Goal: Obtain resource: Obtain resource

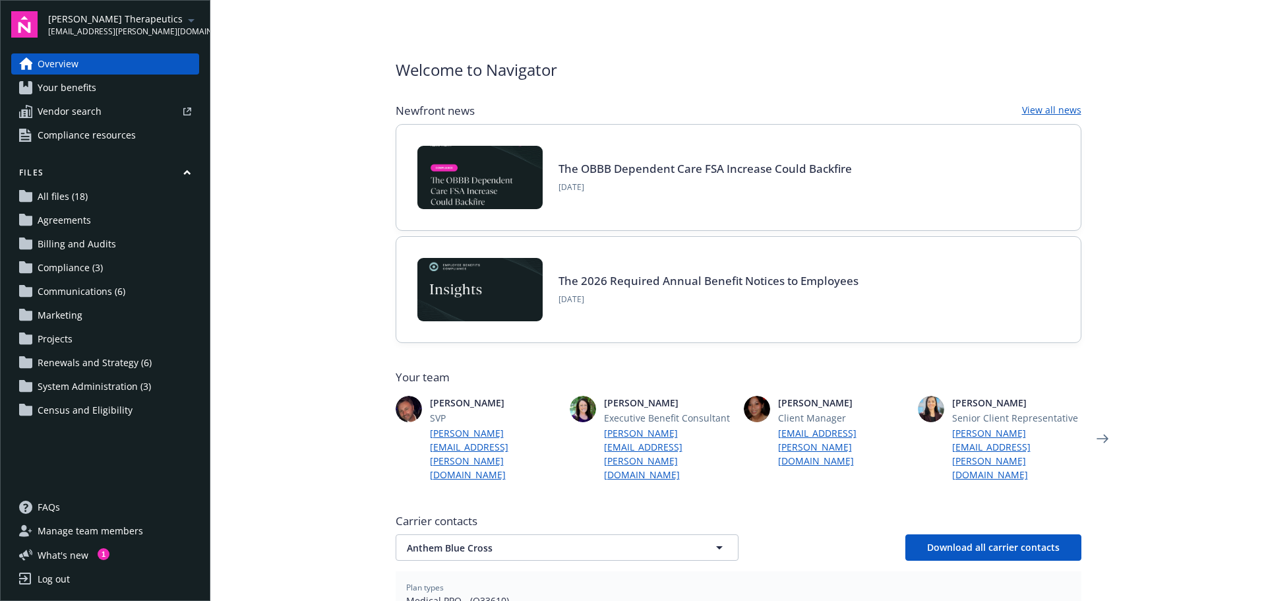
click at [88, 88] on span "Your benefits" at bounding box center [67, 87] width 59 height 21
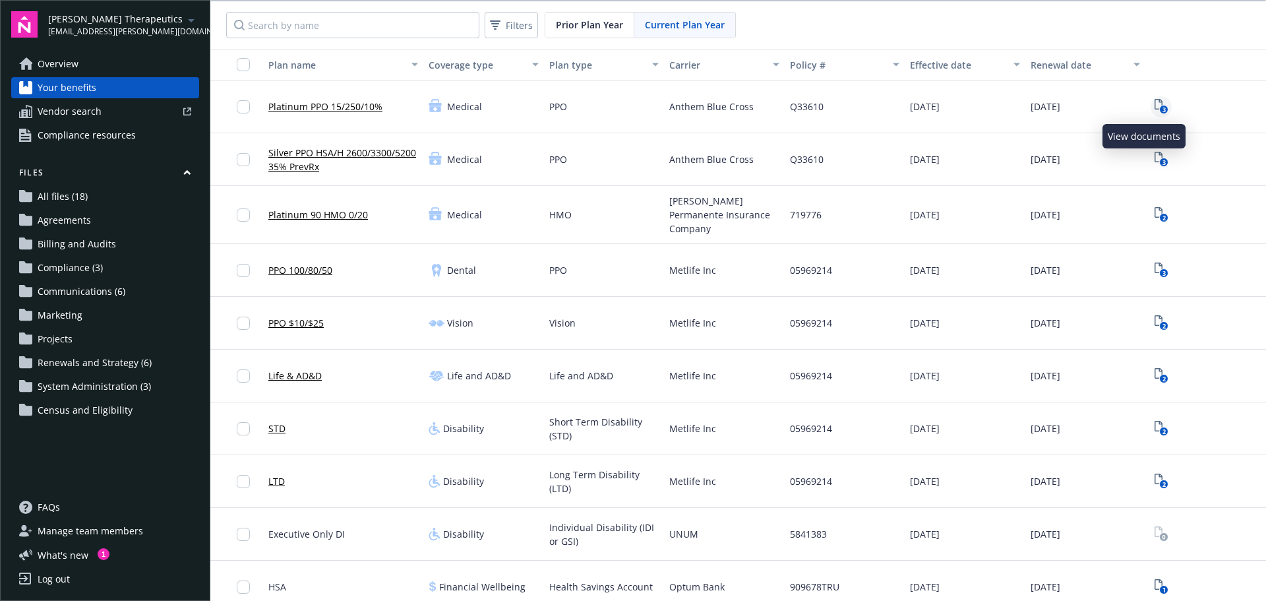
click at [1154, 101] on icon "3" at bounding box center [1161, 106] width 14 height 15
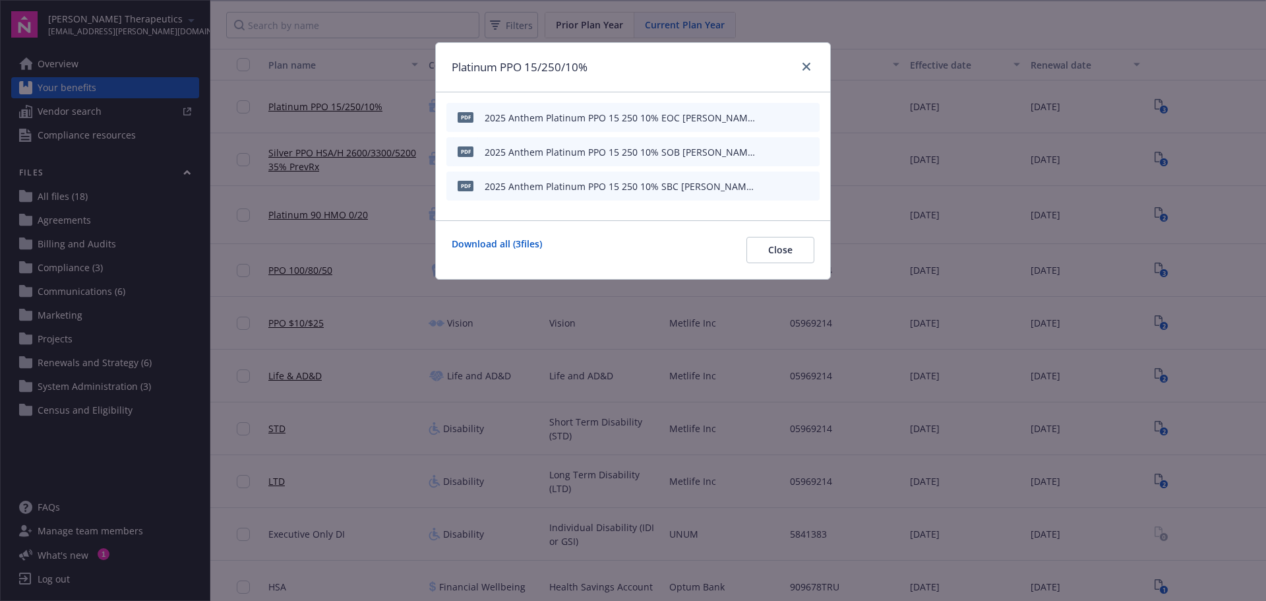
click at [785, 113] on icon "download file" at bounding box center [785, 116] width 11 height 11
click at [807, 63] on icon "close" at bounding box center [806, 67] width 8 height 8
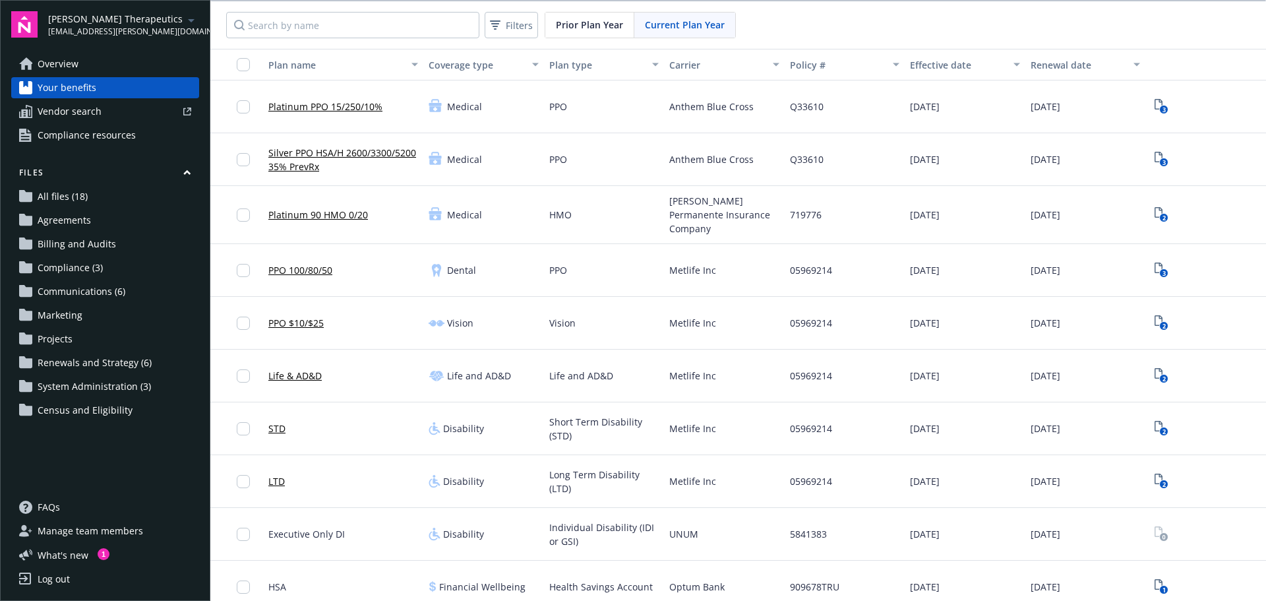
click at [312, 210] on link "Platinum 90 HMO 0/20" at bounding box center [318, 215] width 100 height 14
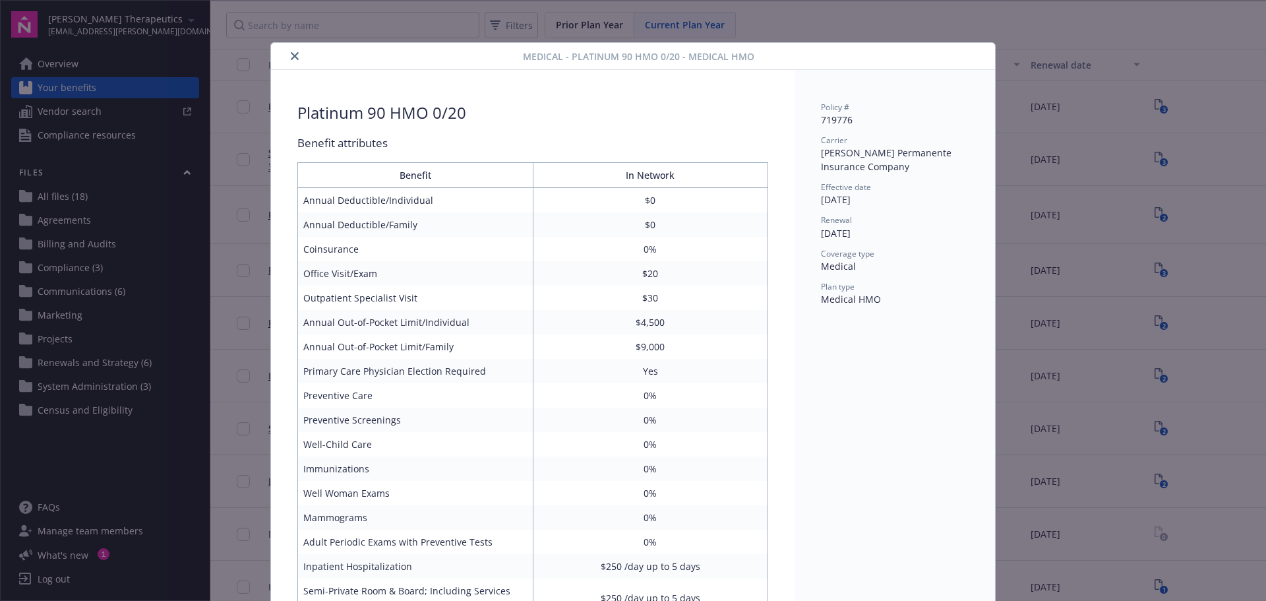
scroll to position [40, 0]
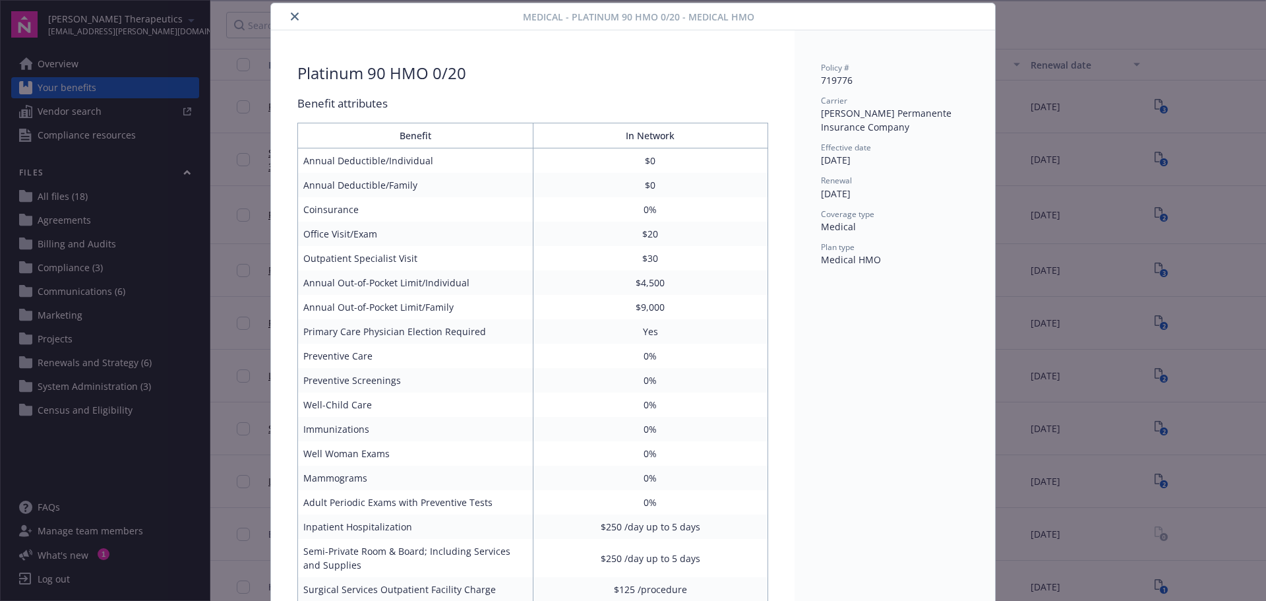
drag, startPoint x: 245, startPoint y: 153, endPoint x: 243, endPoint y: 146, distance: 6.9
click at [243, 150] on div "Medical - Platinum 90 HMO 0/20 - Medical HMO Platinum 90 HMO 0/20 Benefit attri…" at bounding box center [633, 300] width 1266 height 601
click at [291, 13] on icon "close" at bounding box center [295, 17] width 8 height 8
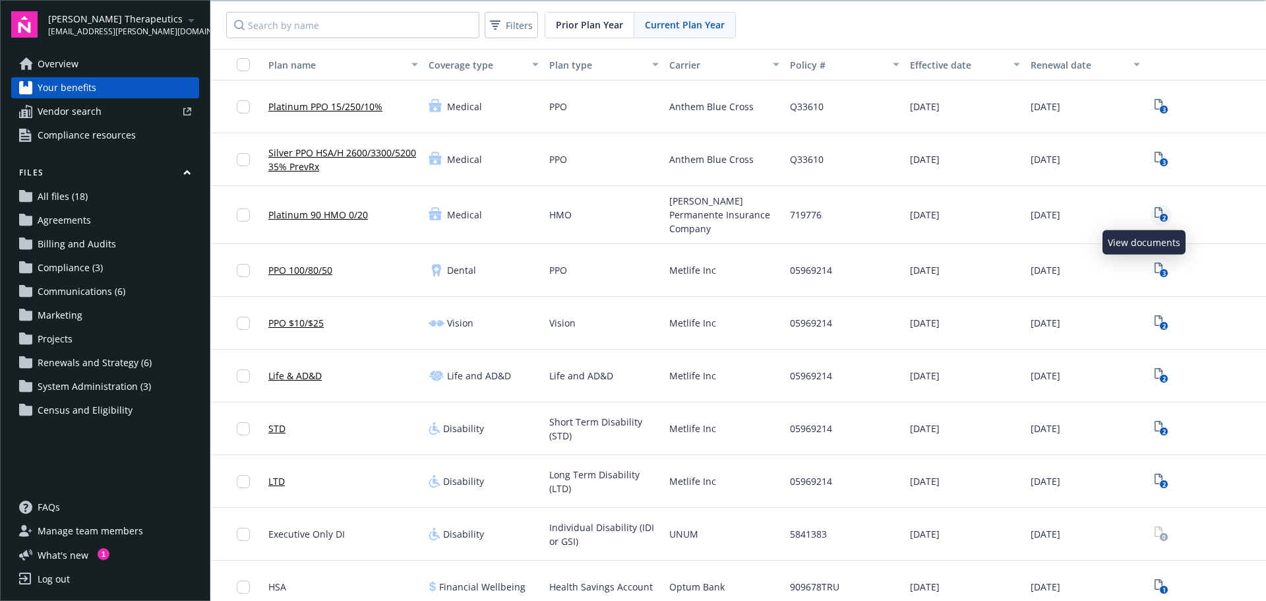
click at [1162, 214] on text "2" at bounding box center [1163, 218] width 3 height 9
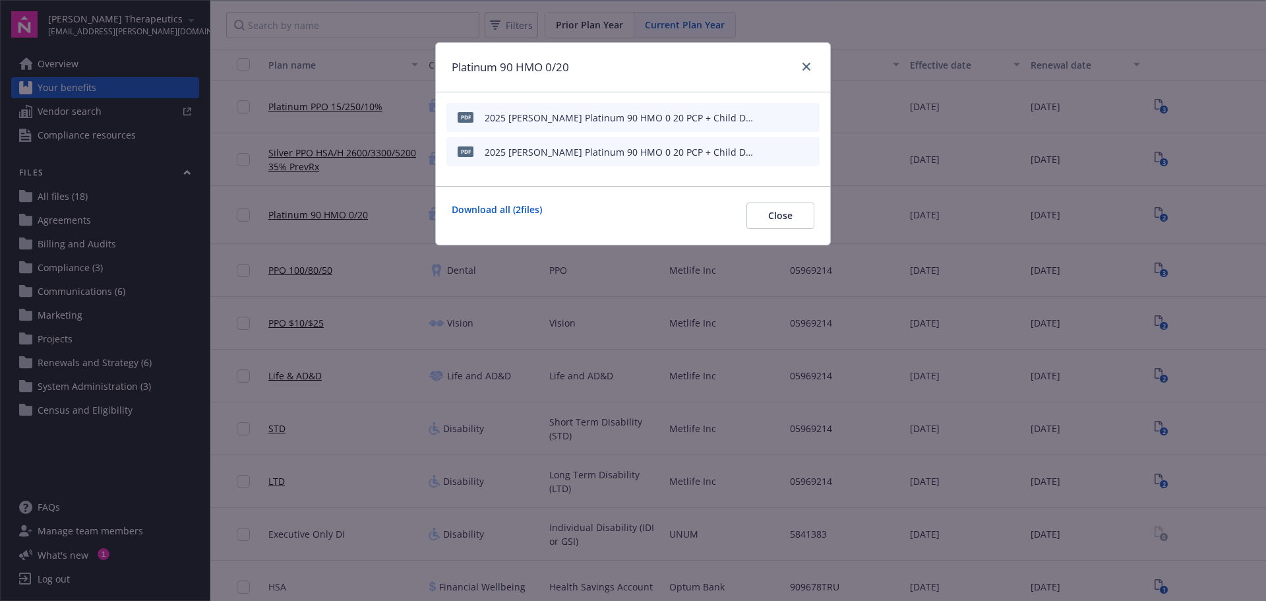
click at [723, 118] on div "2025 [PERSON_NAME] Platinum 90 HMO 0 20 PCP + Child Dental SOB [PERSON_NAME] Th…" at bounding box center [621, 118] width 273 height 14
click at [787, 116] on icon "download file" at bounding box center [785, 116] width 11 height 11
click at [107, 173] on div "Platinum 90 HMO 0/20 pdf 2025 [PERSON_NAME] Platinum 90 HMO 0 20 PCP + Child De…" at bounding box center [633, 300] width 1266 height 601
click at [796, 69] on div at bounding box center [803, 67] width 21 height 17
click at [804, 65] on icon "close" at bounding box center [806, 67] width 8 height 8
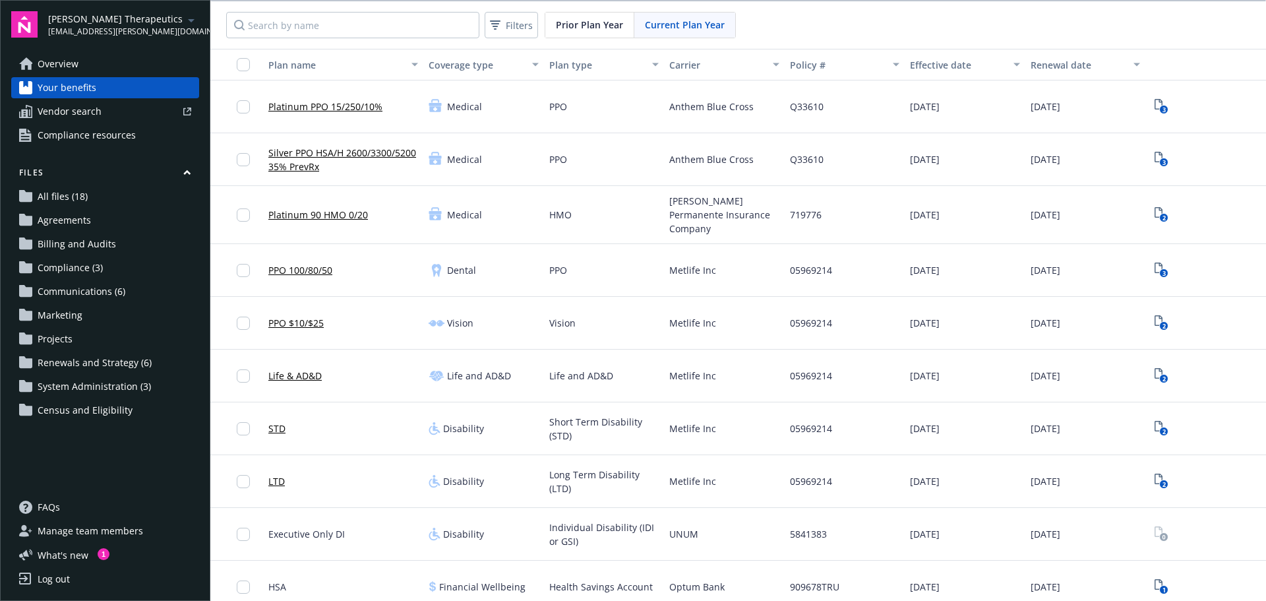
scroll to position [111, 0]
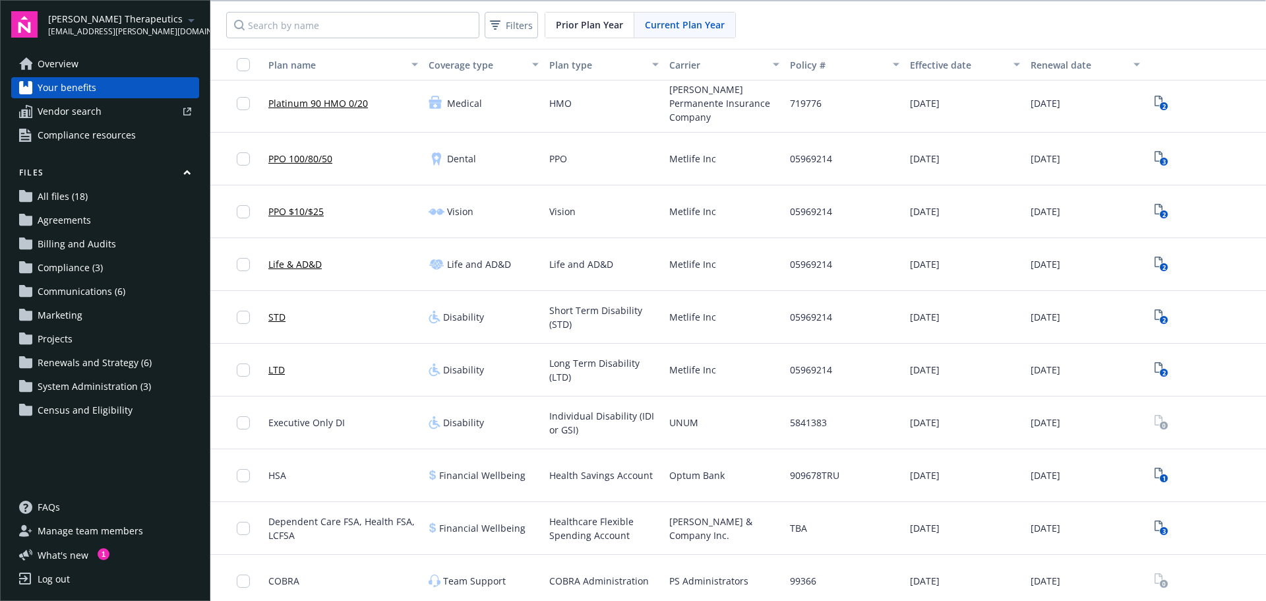
click at [63, 69] on span "Overview" at bounding box center [58, 63] width 41 height 21
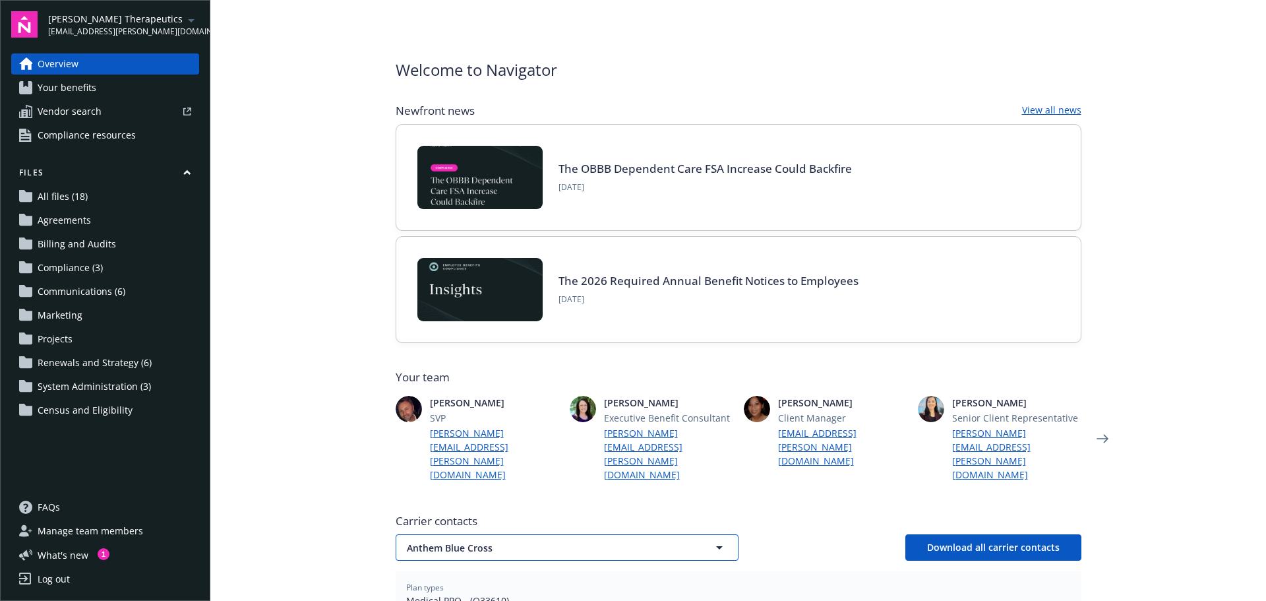
click at [719, 539] on icon "button" at bounding box center [719, 547] width 16 height 16
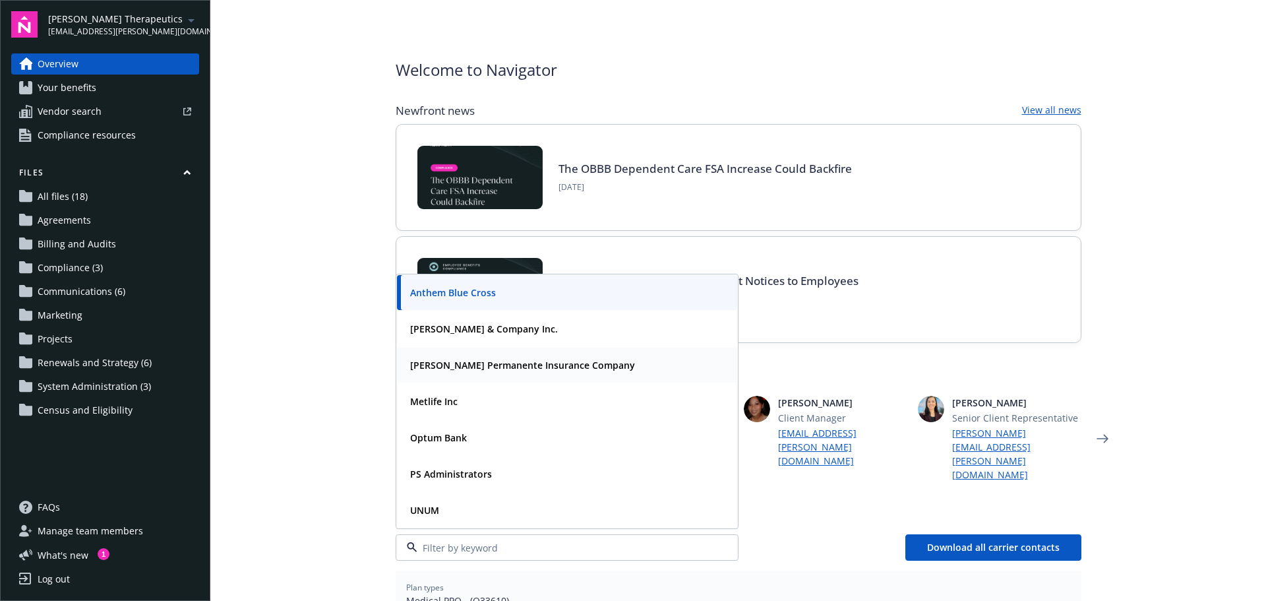
click at [471, 359] on strong "[PERSON_NAME] Permanente Insurance Company" at bounding box center [522, 365] width 225 height 13
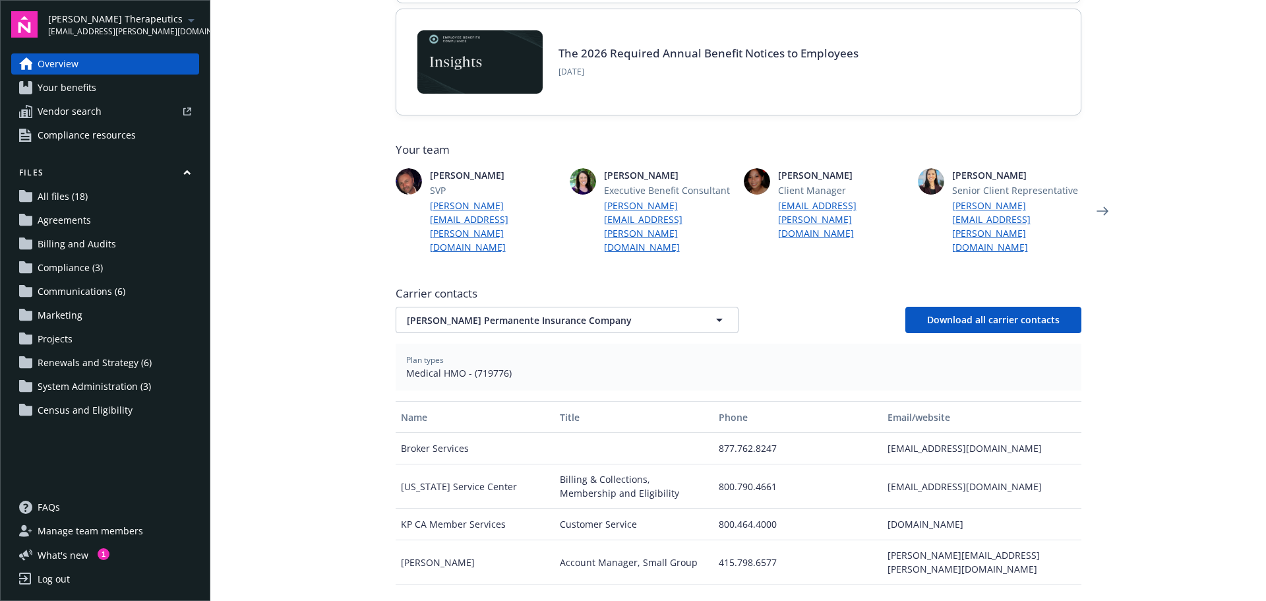
scroll to position [231, 0]
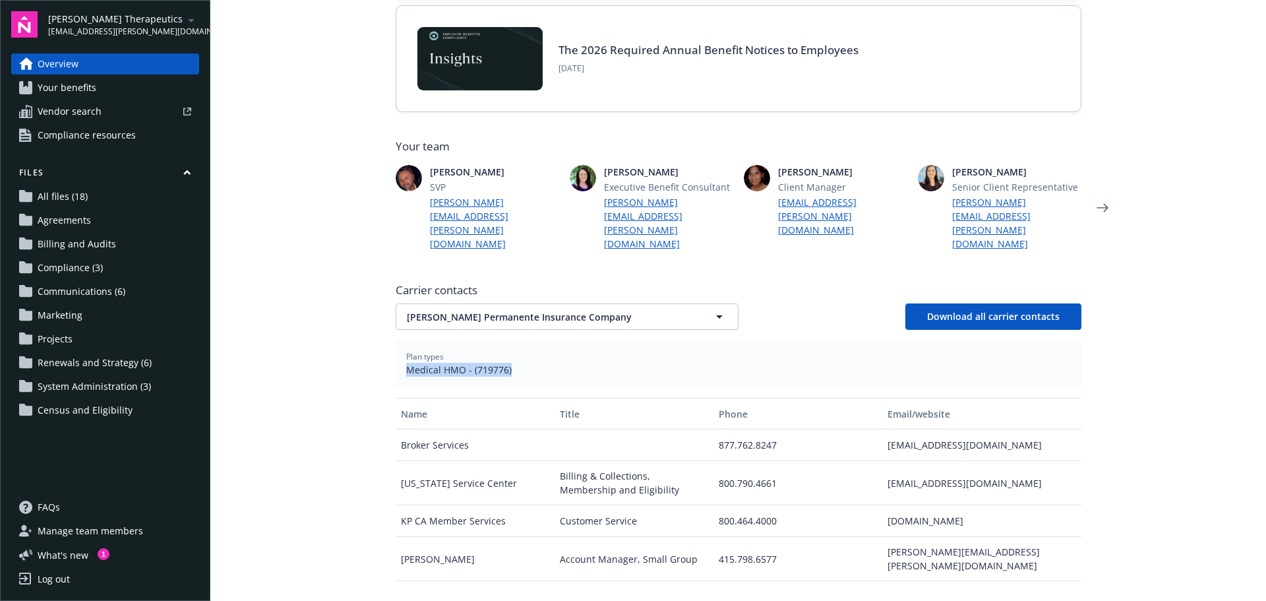
drag, startPoint x: 513, startPoint y: 345, endPoint x: 391, endPoint y: 343, distance: 122.0
click at [396, 343] on div "Plan types Medical HMO - (719776)" at bounding box center [739, 363] width 686 height 47
copy span "Medical HMO - (719776)"
